Goal: Contribute content: Contribute content

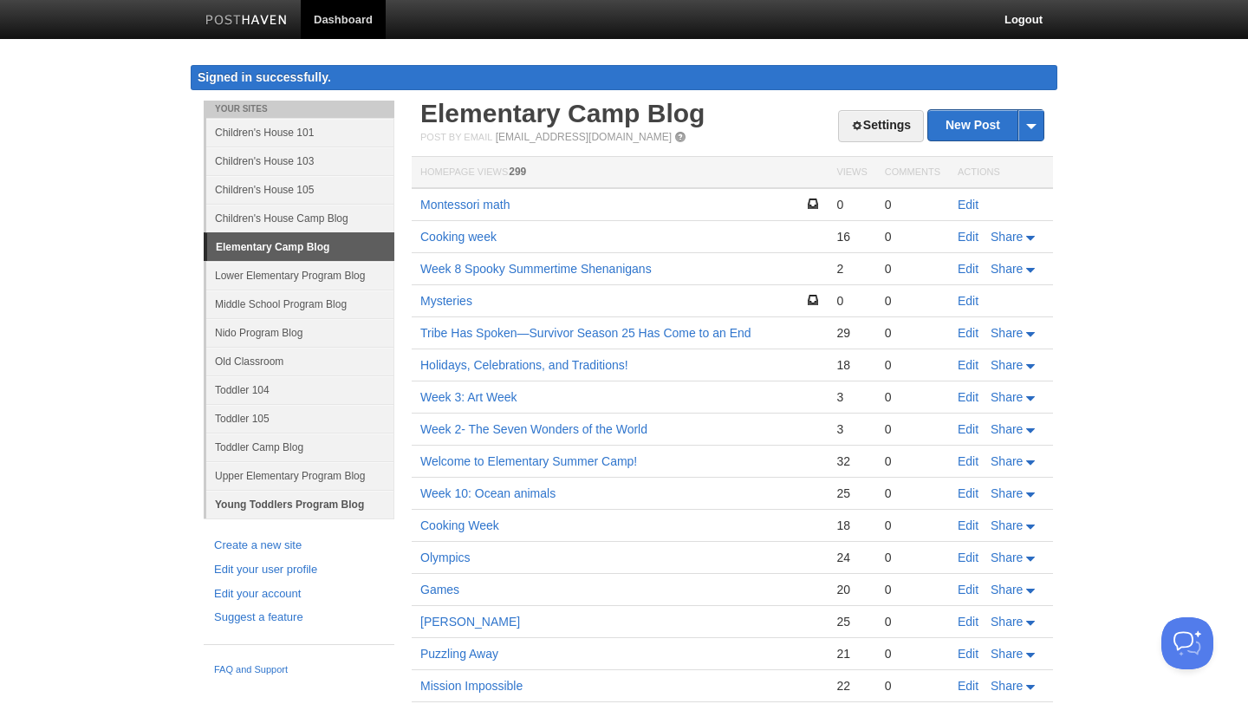
click at [315, 504] on link "Young Toddlers Program Blog" at bounding box center [300, 504] width 188 height 29
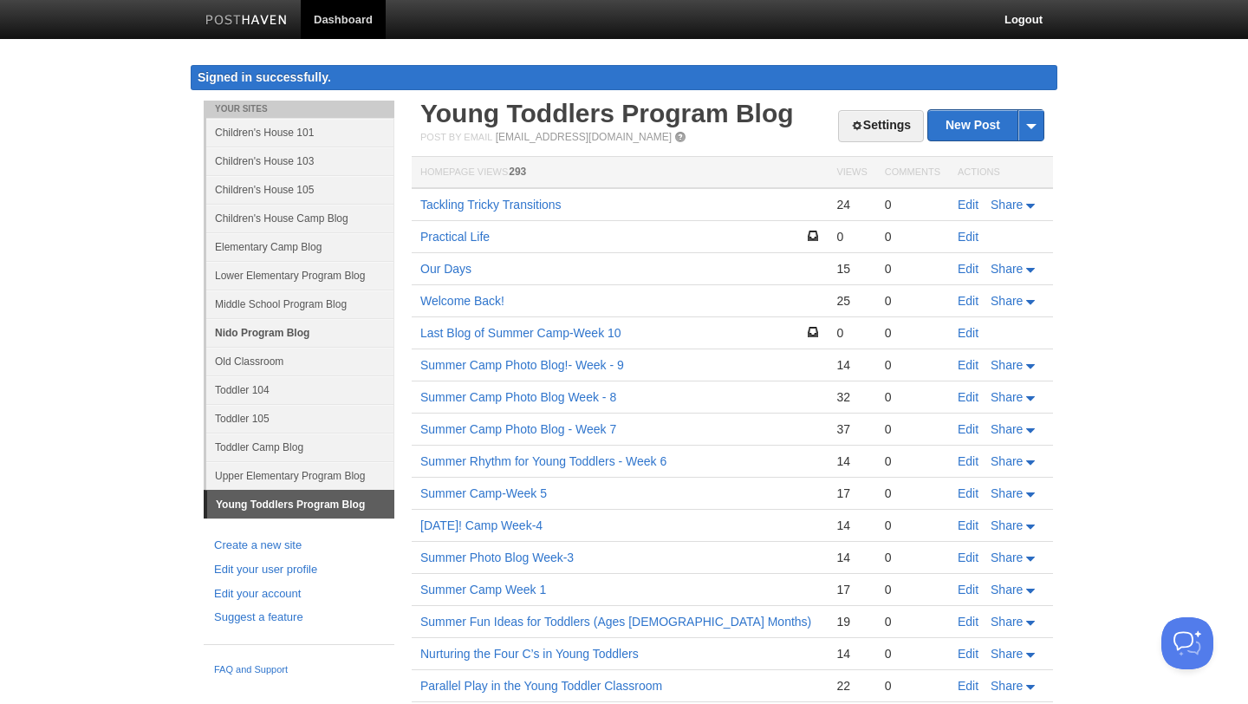
click at [240, 333] on link "Nido Program Blog" at bounding box center [300, 332] width 188 height 29
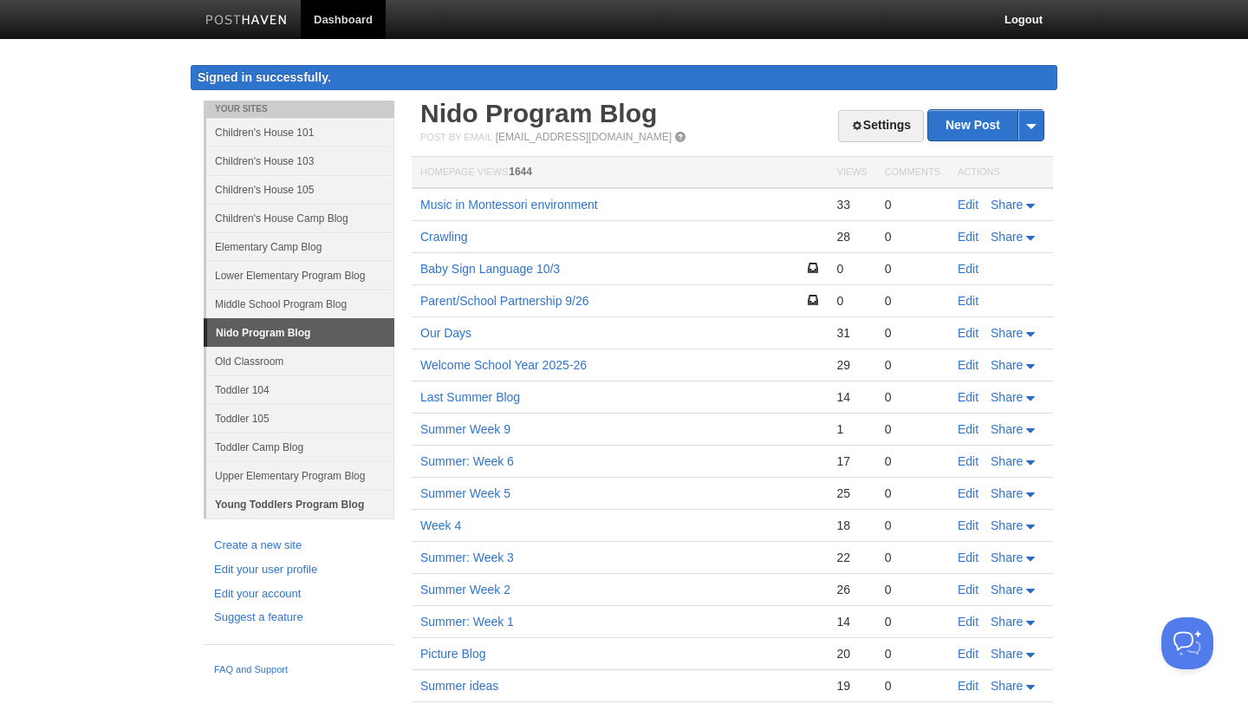
click at [236, 504] on link "Young Toddlers Program Blog" at bounding box center [300, 504] width 188 height 29
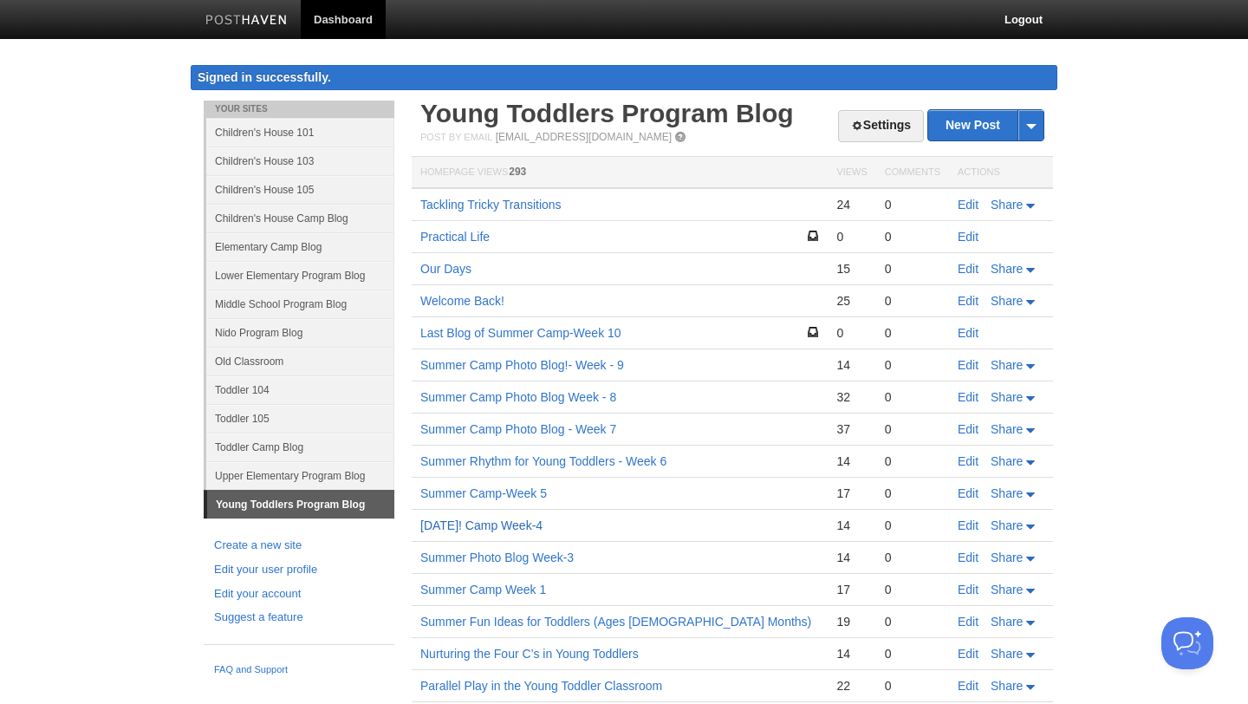
scroll to position [190, 0]
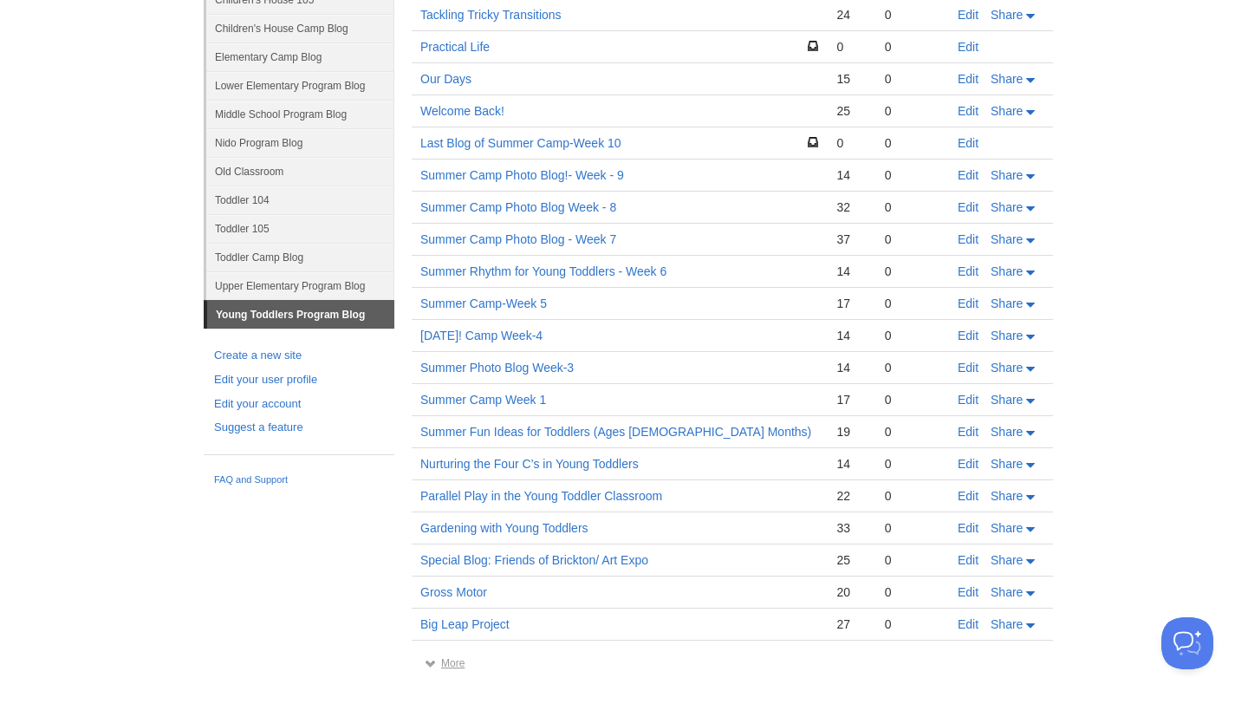
click at [452, 665] on link "More" at bounding box center [445, 663] width 40 height 12
click at [447, 661] on link "More" at bounding box center [445, 663] width 40 height 12
click at [455, 663] on link "More" at bounding box center [445, 663] width 40 height 12
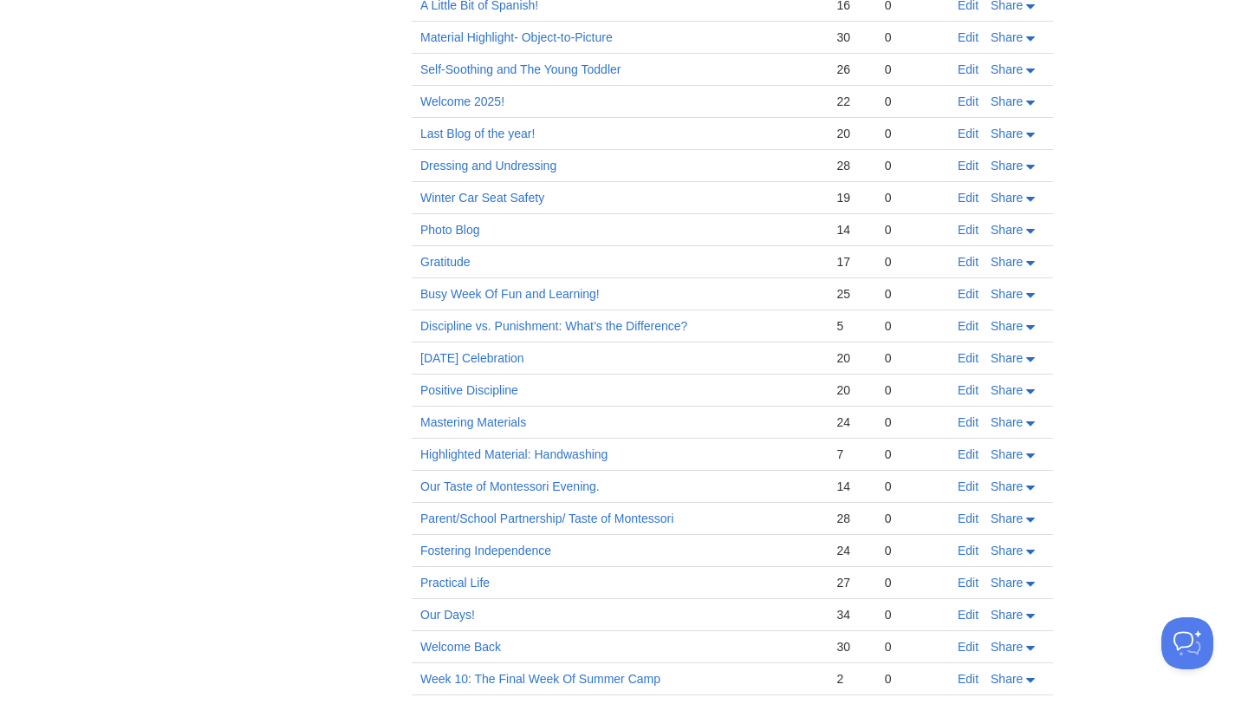
scroll to position [1098, 0]
click at [598, 518] on link "Parent/School Partnership/ Taste of Montessori" at bounding box center [546, 518] width 253 height 14
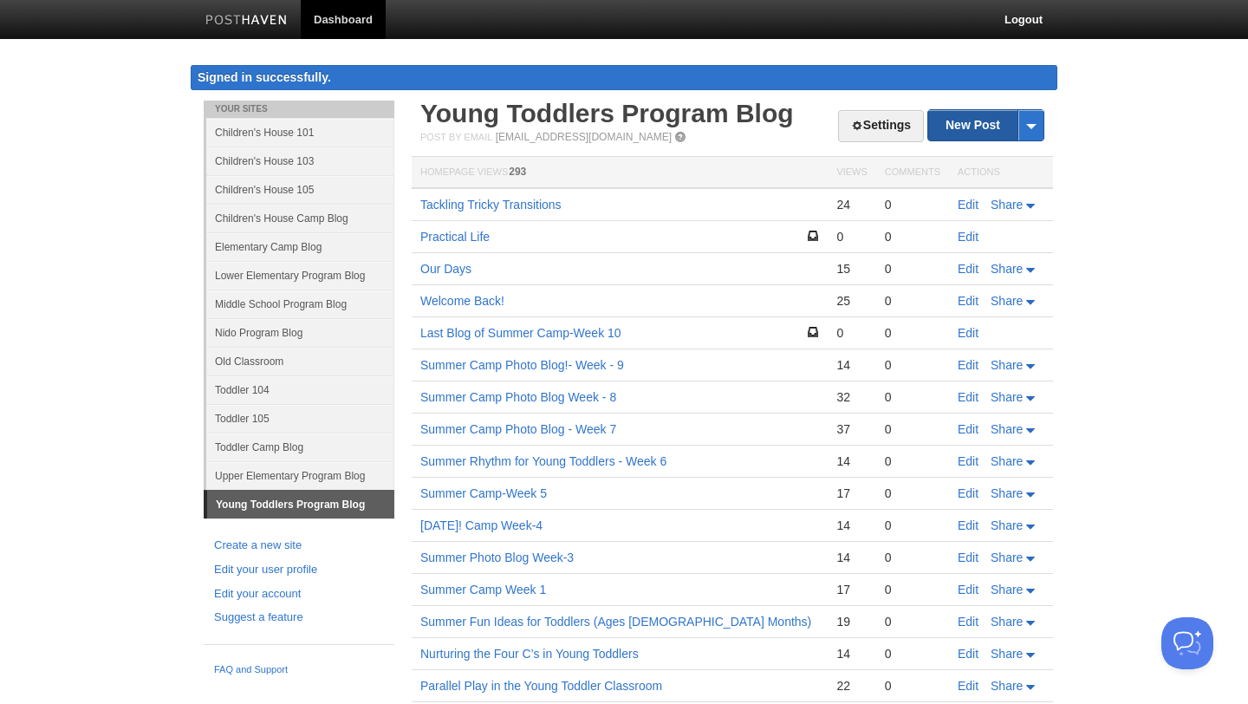
click at [959, 120] on link "New Post" at bounding box center [985, 125] width 115 height 30
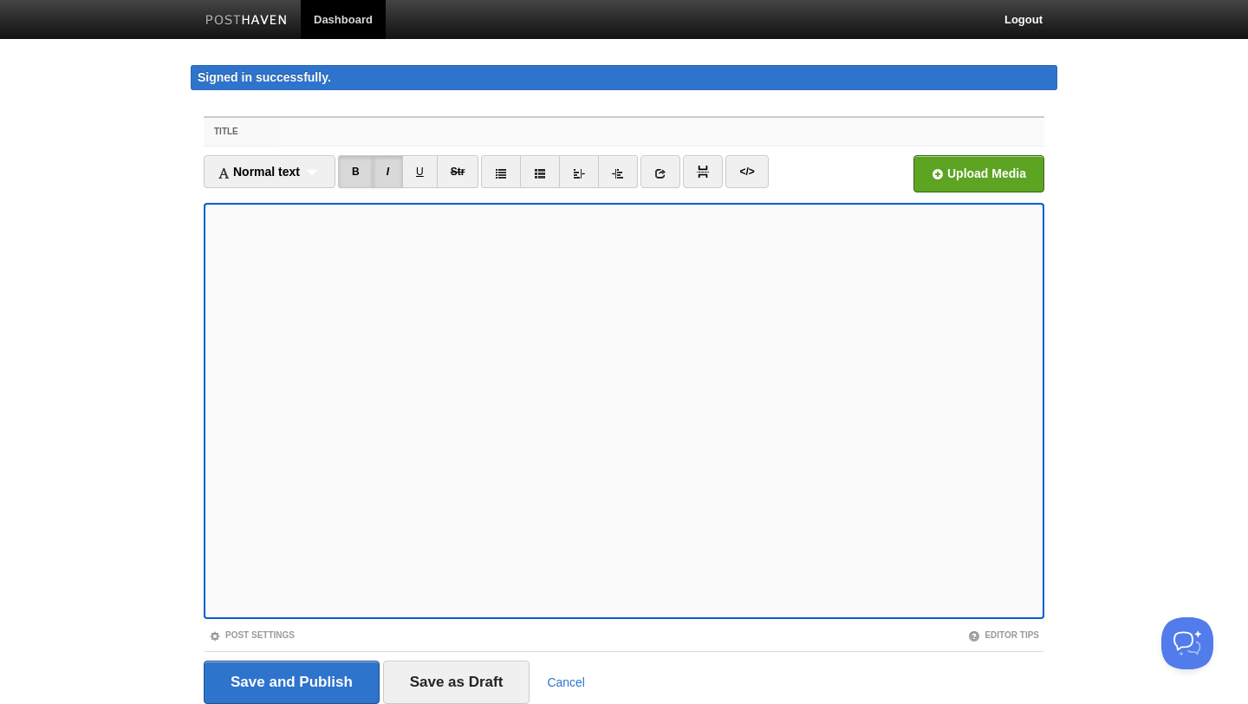
click at [353, 133] on input "Title" at bounding box center [659, 132] width 771 height 28
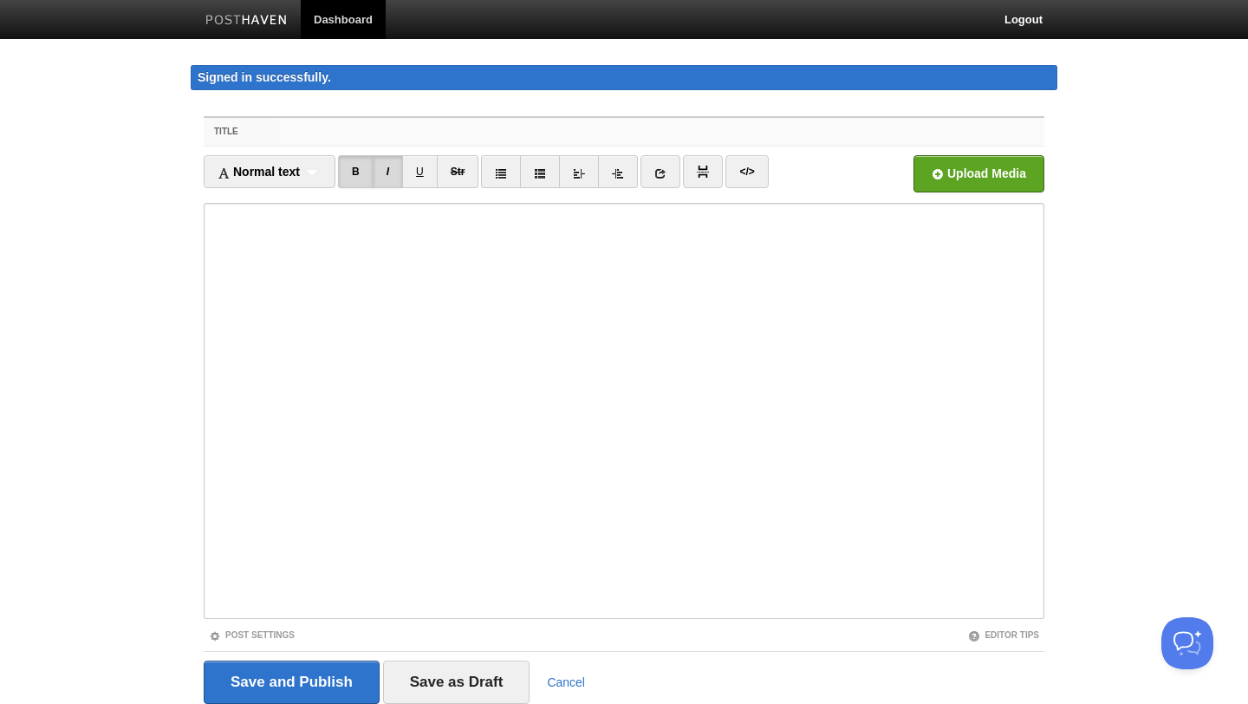
paste input "Parent/School Partnership/ Taste of Montessori"
type input "Parent/School Partnership/"
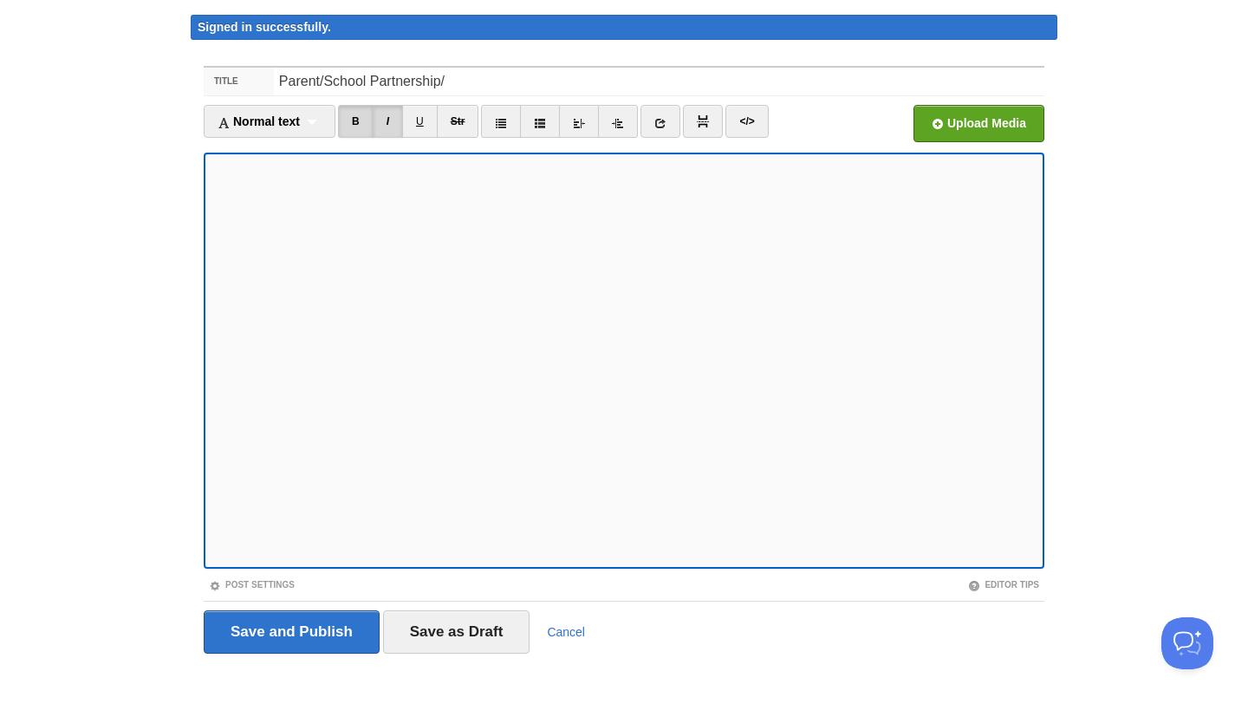
scroll to position [64, 0]
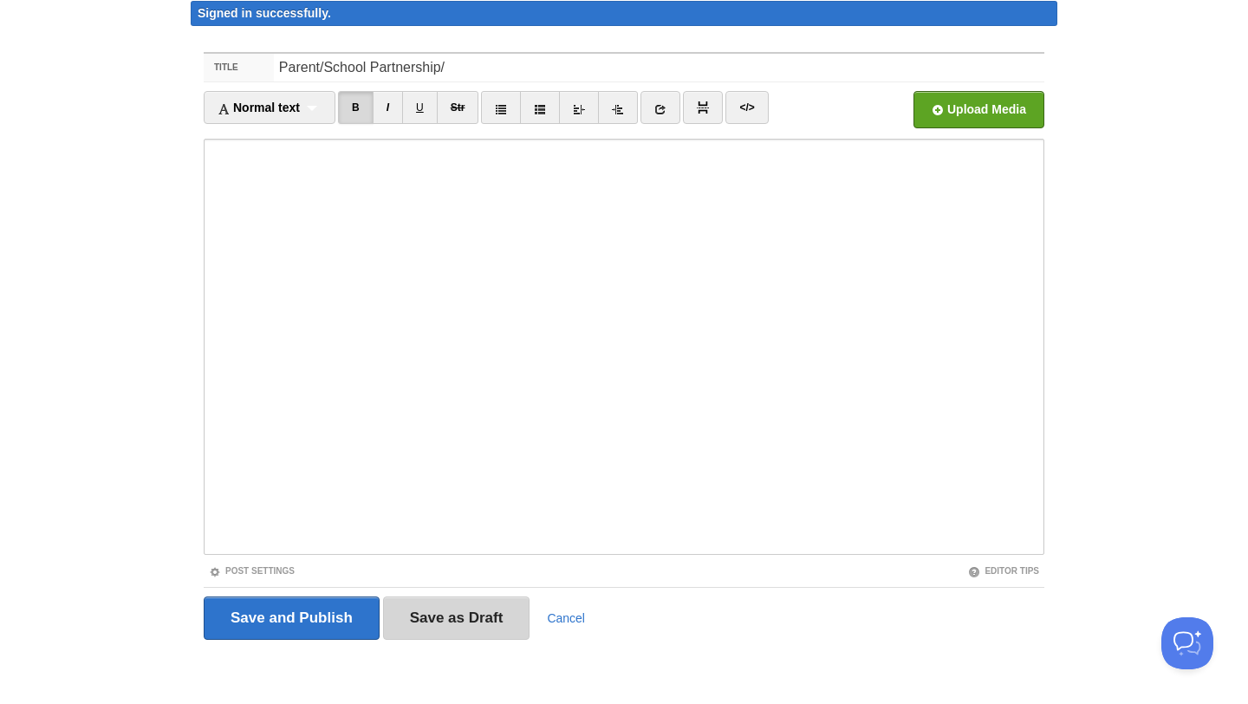
click at [470, 628] on input "Save as Draft" at bounding box center [456, 617] width 147 height 43
